Goal: Register for event/course

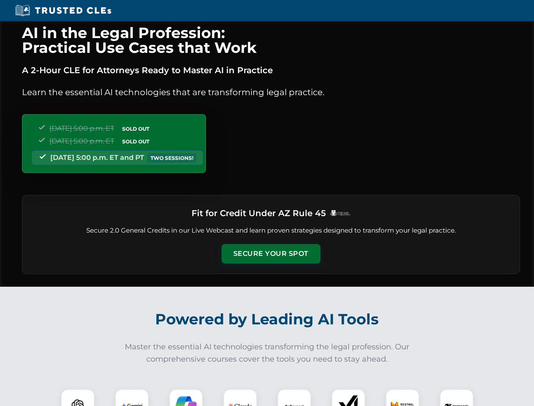
click at [271, 254] on button "Secure Your Spot" at bounding box center [271, 253] width 99 height 19
click at [78, 398] on img at bounding box center [78, 406] width 25 height 25
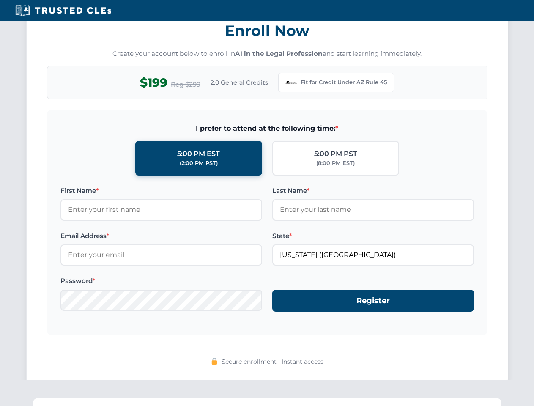
scroll to position [825, 0]
